Goal: Check status

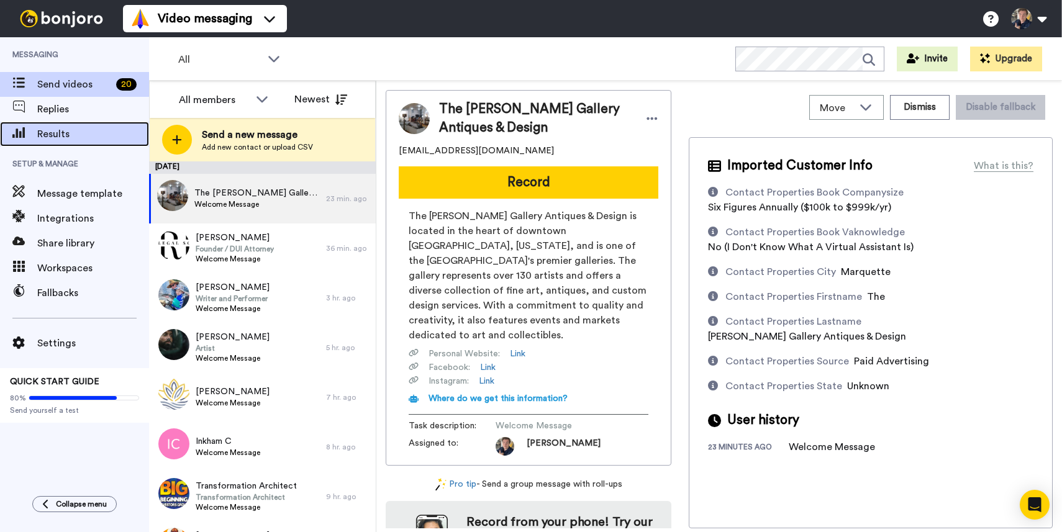
click at [46, 129] on span "Results" at bounding box center [93, 134] width 112 height 15
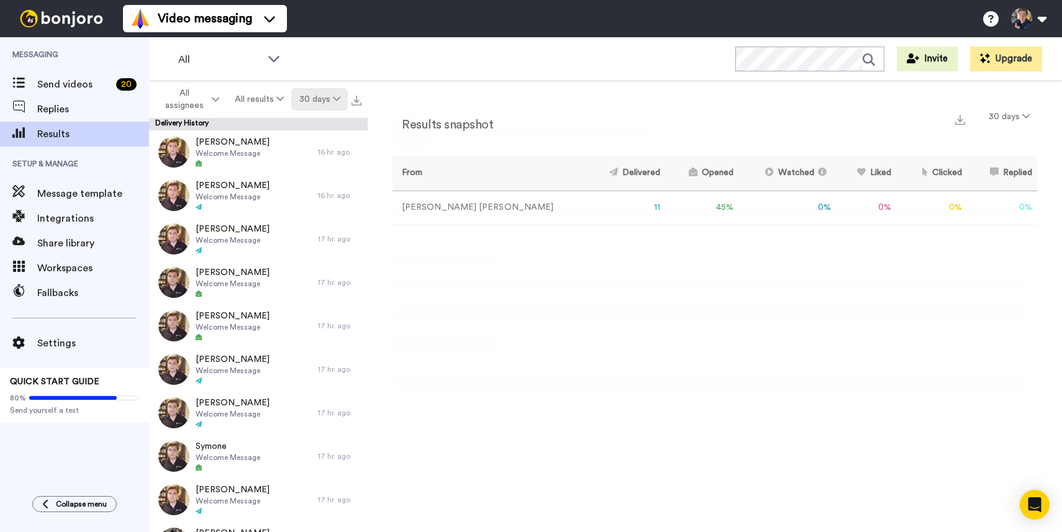
click at [326, 99] on button "30 days" at bounding box center [319, 99] width 57 height 22
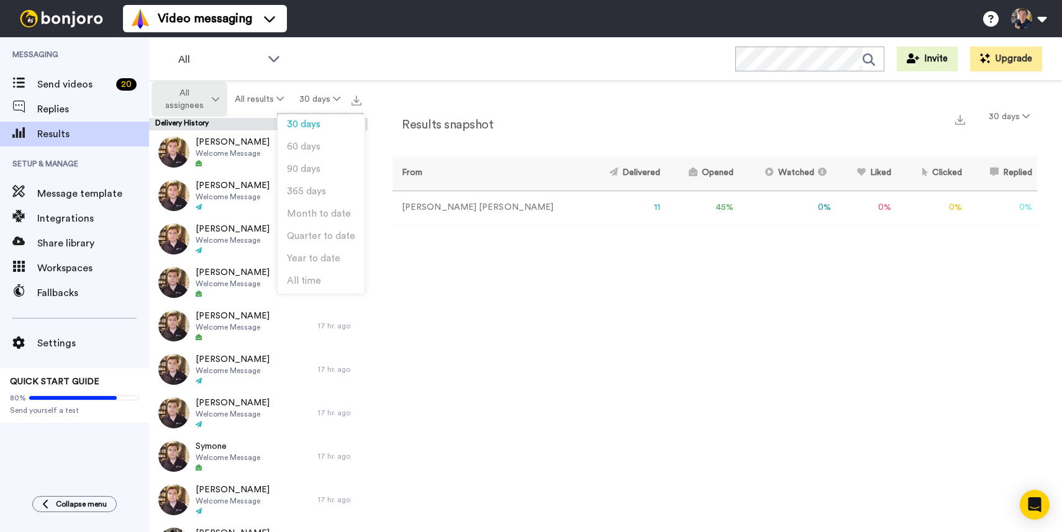
click at [196, 96] on span "All assignees" at bounding box center [184, 99] width 50 height 25
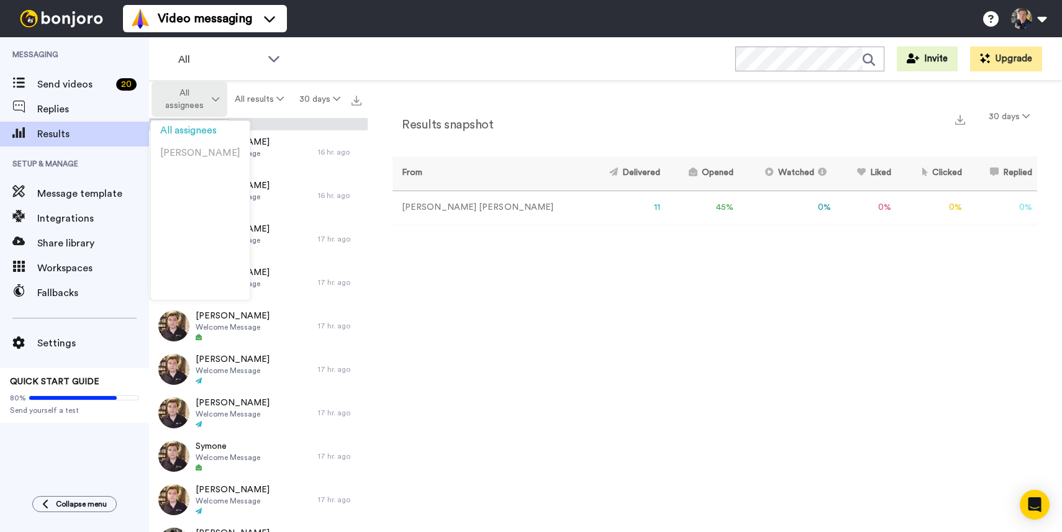
click at [198, 96] on span "All assignees" at bounding box center [184, 99] width 50 height 25
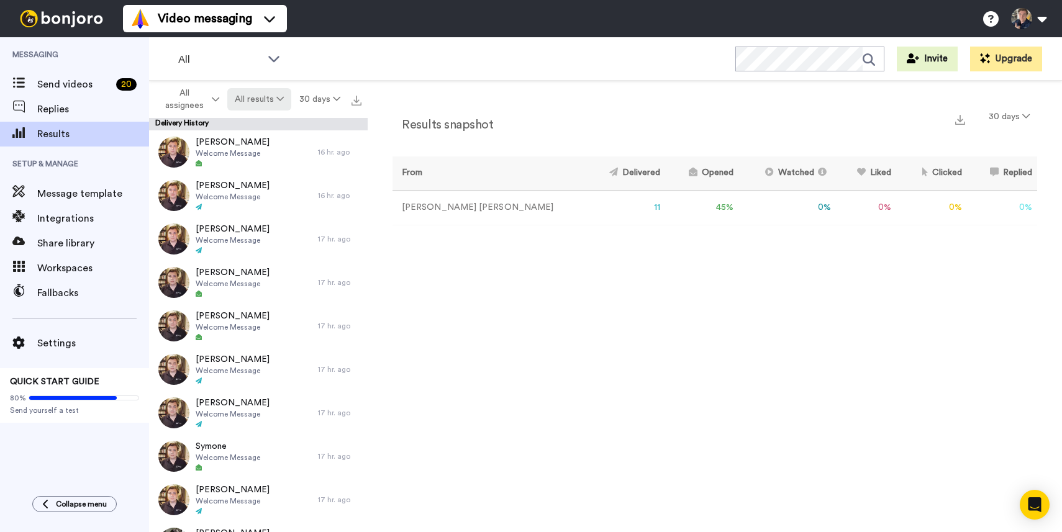
click at [260, 97] on button "All results" at bounding box center [259, 99] width 65 height 22
click at [396, 109] on div "Results snapshot 30 days" at bounding box center [714, 122] width 645 height 32
